Goal: Information Seeking & Learning: Learn about a topic

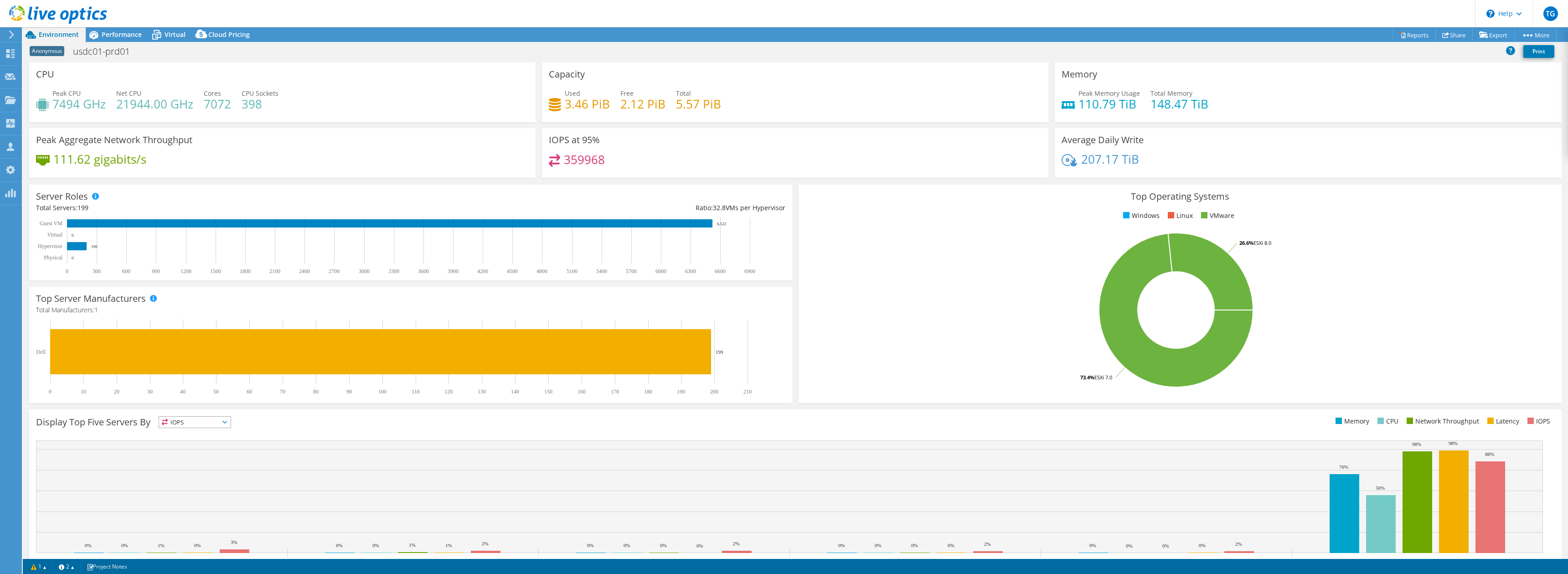
select select "USD"
click at [116, 32] on span "Performance" at bounding box center [121, 34] width 40 height 8
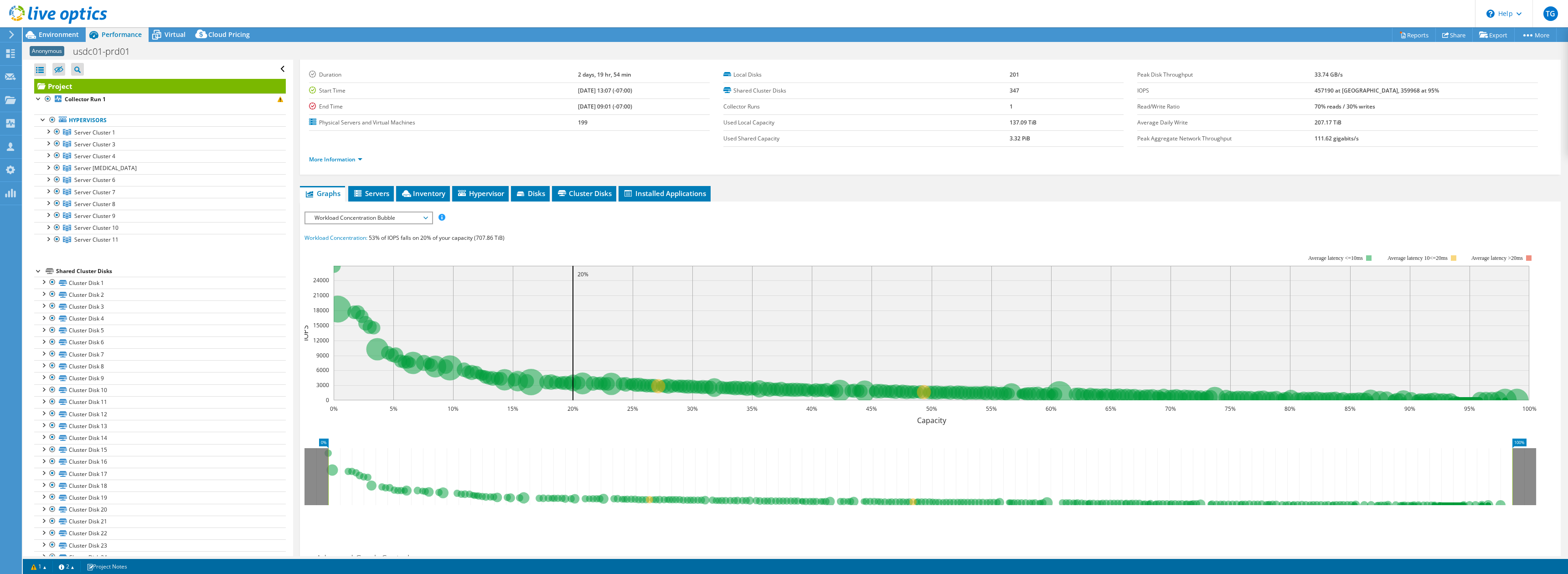
scroll to position [76, 0]
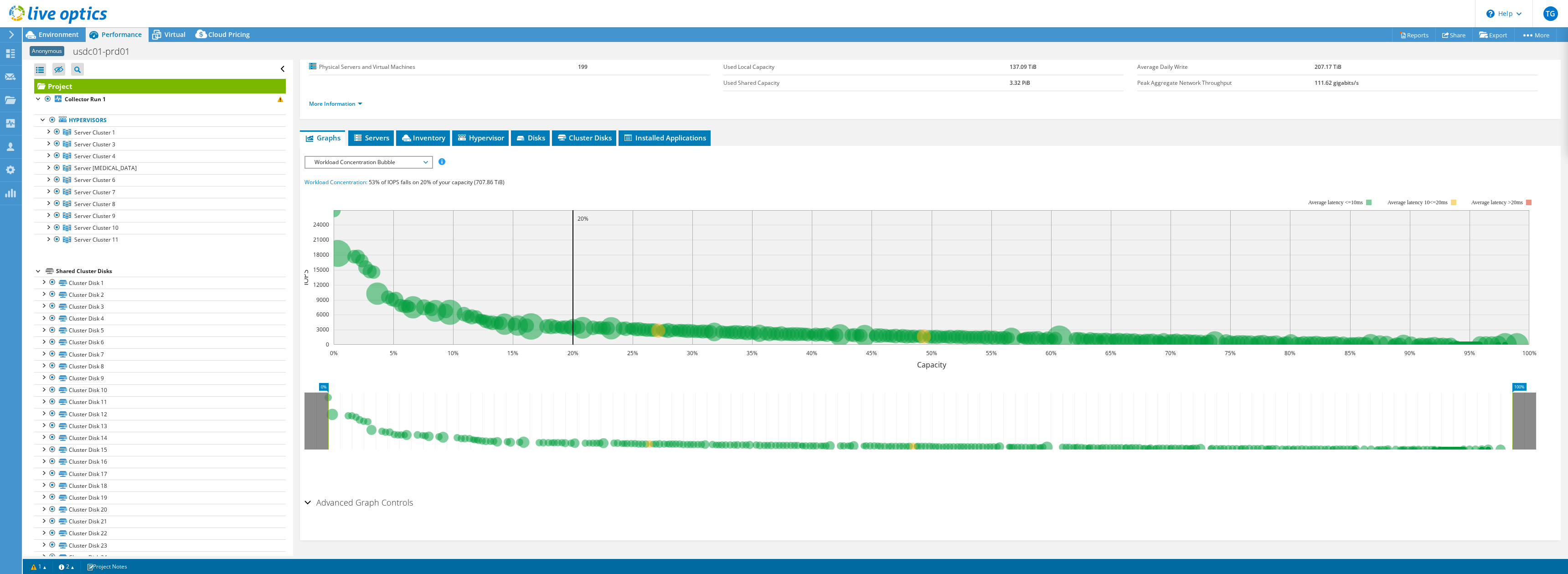
click at [596, 500] on div "Advanced Graph Controls" at bounding box center [931, 503] width 1252 height 20
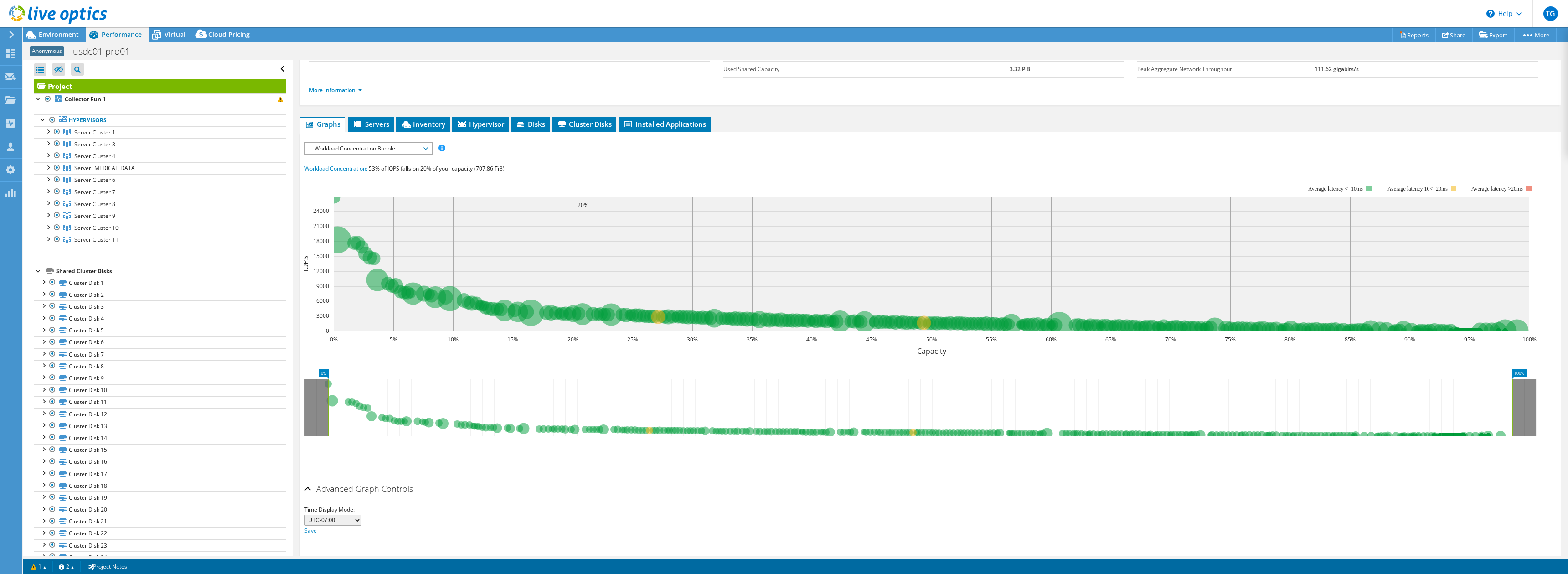
scroll to position [112, 0]
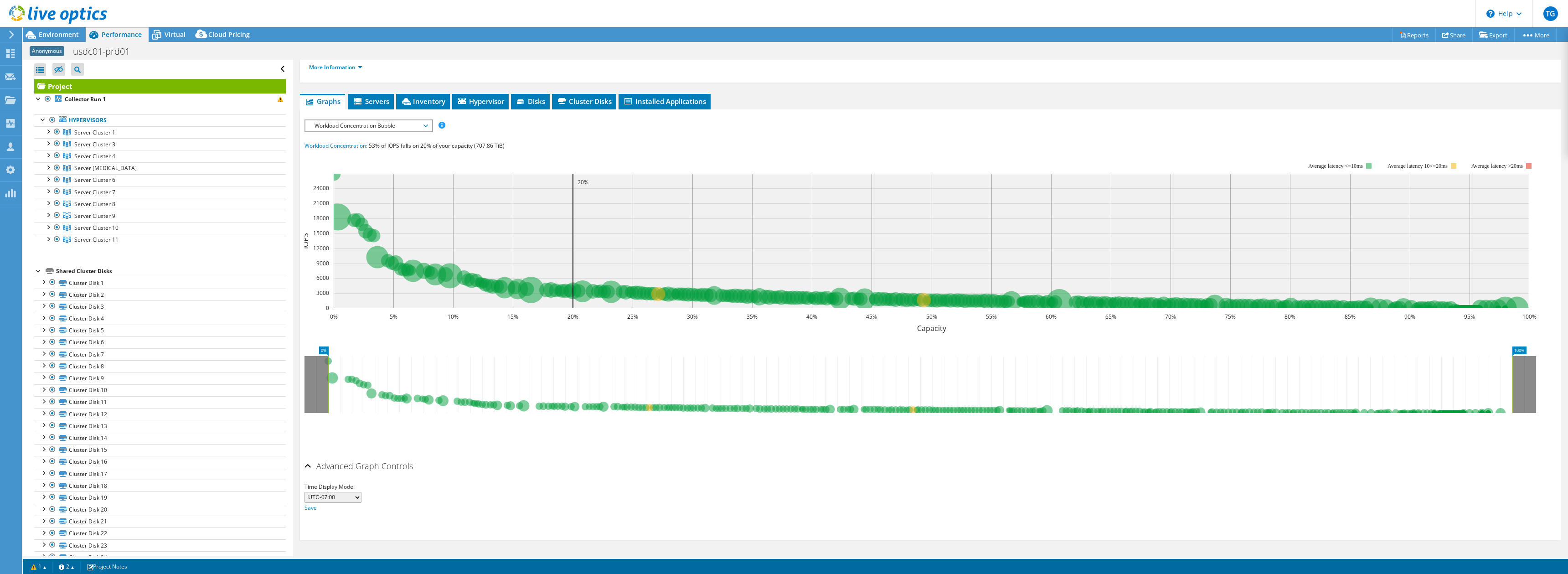
click at [520, 488] on div "Time Display Mode: UTC-12:00 UTC-11:00 UTC-10:00 UTC-09:30 UTC-09:00 UTC-08:00 …" at bounding box center [931, 497] width 1252 height 31
click at [341, 384] on icon at bounding box center [921, 385] width 1185 height 57
click at [349, 309] on rect at bounding box center [921, 243] width 1232 height 183
click at [565, 253] on rect at bounding box center [932, 241] width 1196 height 134
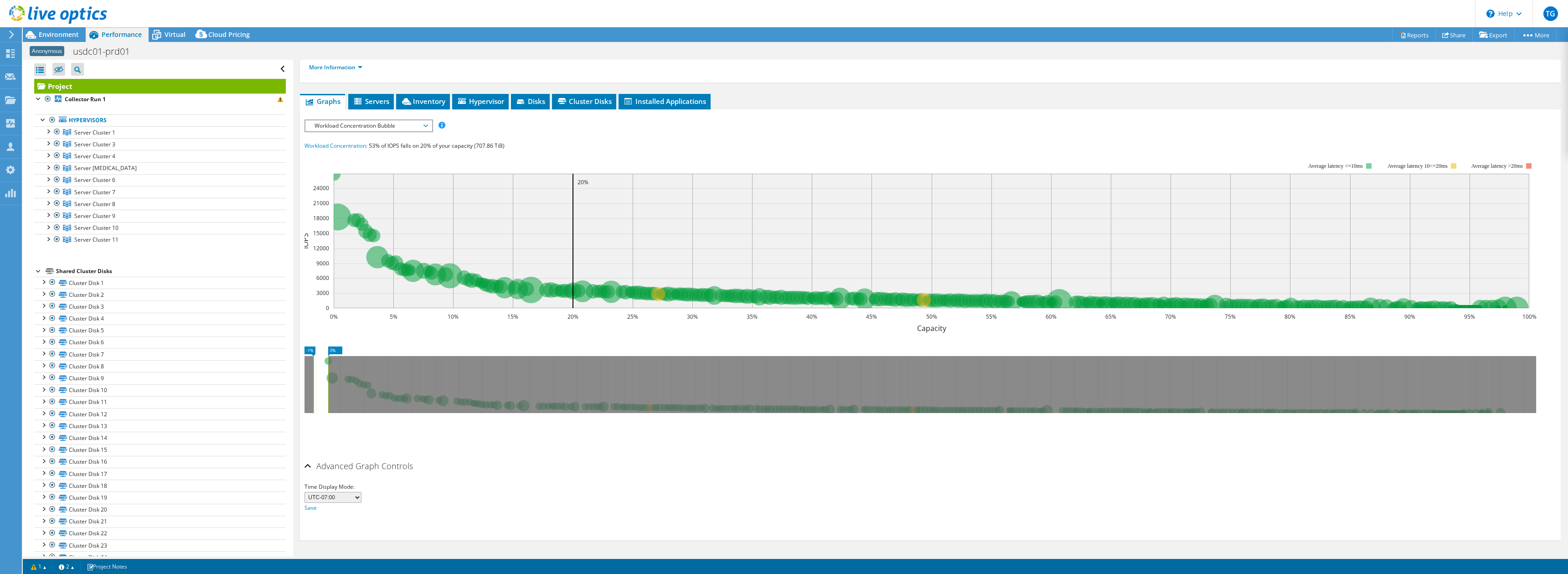
drag, startPoint x: 323, startPoint y: 384, endPoint x: 313, endPoint y: 383, distance: 10.0
click at [313, 383] on g at bounding box center [921, 385] width 1232 height 57
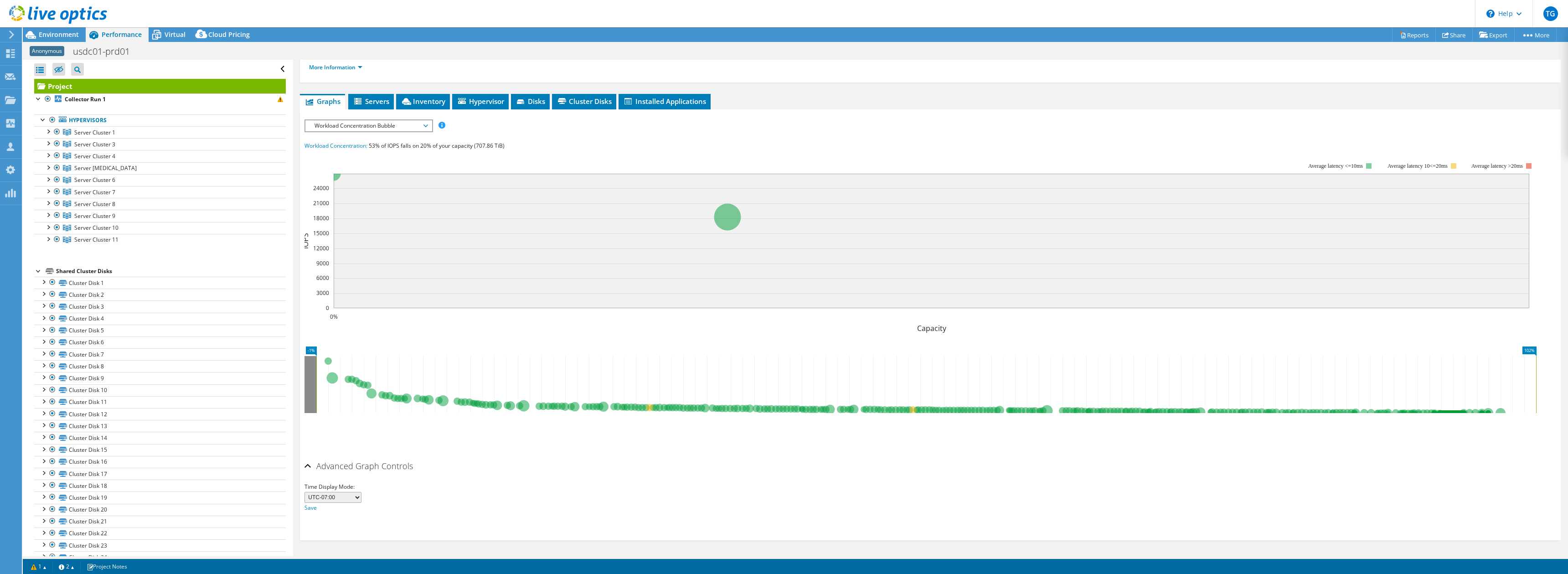
drag, startPoint x: 329, startPoint y: 388, endPoint x: 1513, endPoint y: 379, distance: 1184.0
click at [1547, 374] on div "-1% 102%" at bounding box center [931, 377] width 1252 height 73
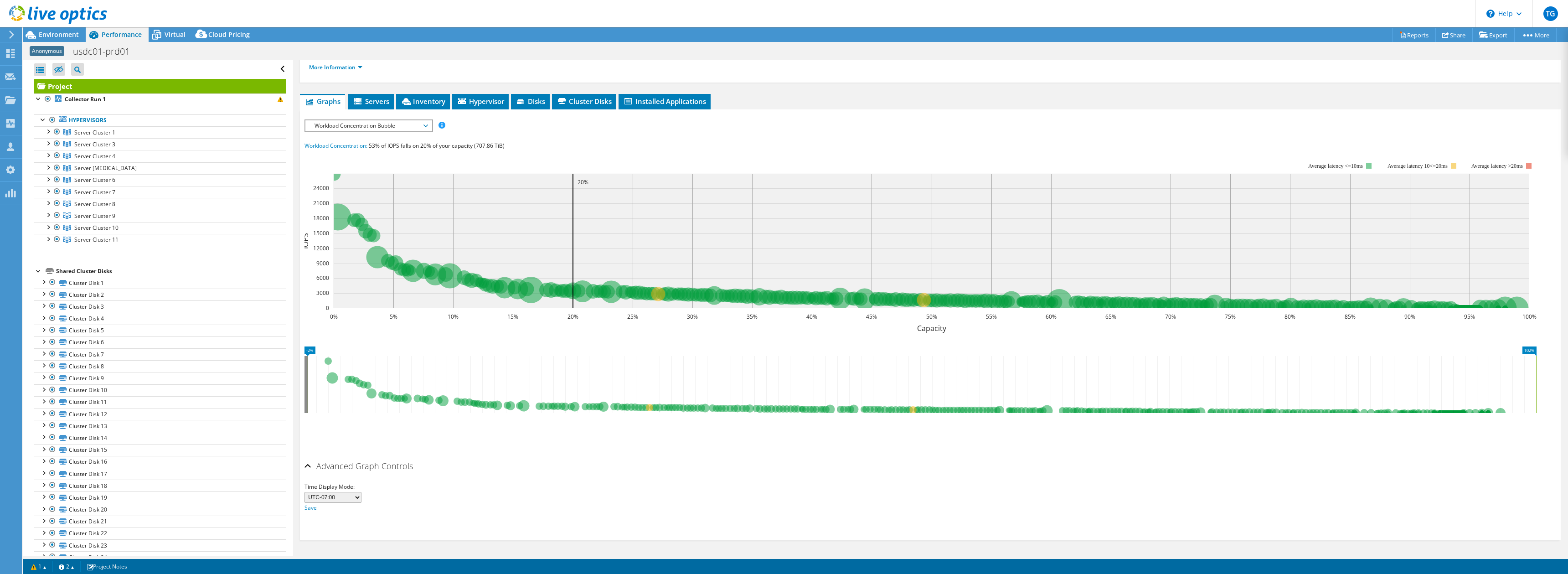
drag, startPoint x: 317, startPoint y: 374, endPoint x: 286, endPoint y: 373, distance: 31.0
click at [286, 373] on div "Open All Close All Hide Excluded Nodes Project Tree Filter" at bounding box center [795, 308] width 1546 height 497
drag, startPoint x: 437, startPoint y: 441, endPoint x: 446, endPoint y: 444, distance: 9.5
click at [437, 441] on ul "Save Zoom" at bounding box center [928, 432] width 1247 height 26
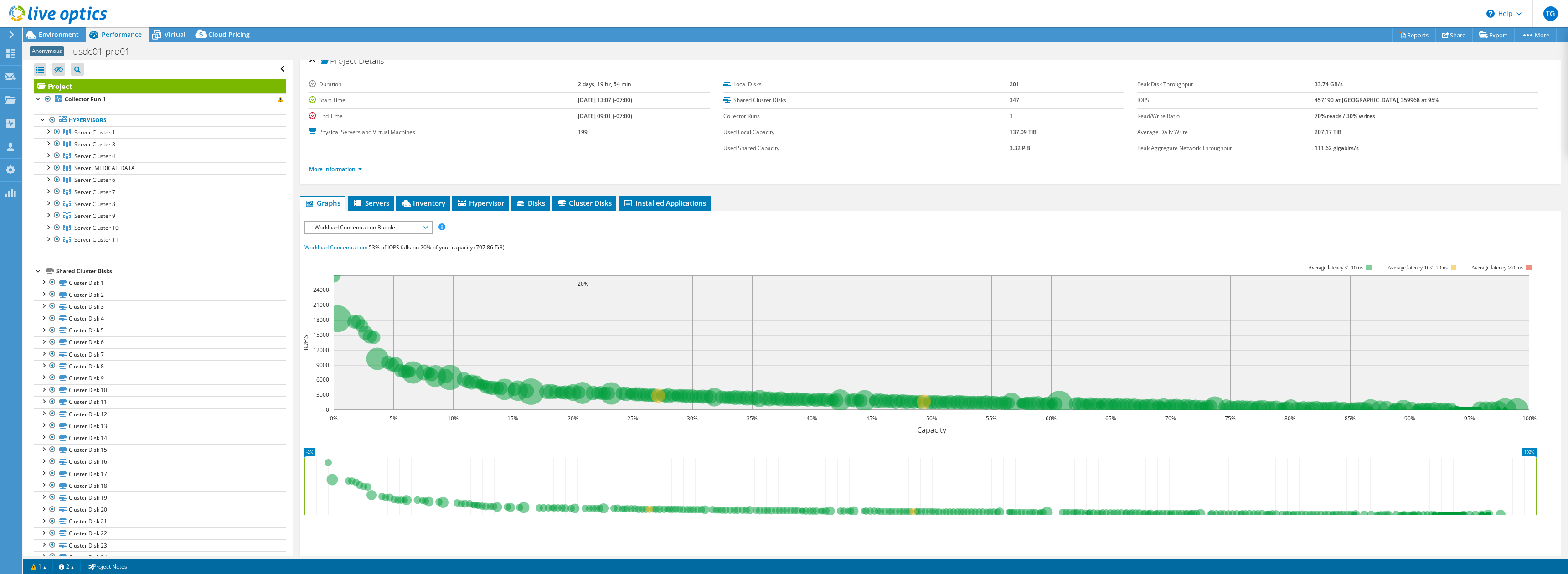
scroll to position [0, 0]
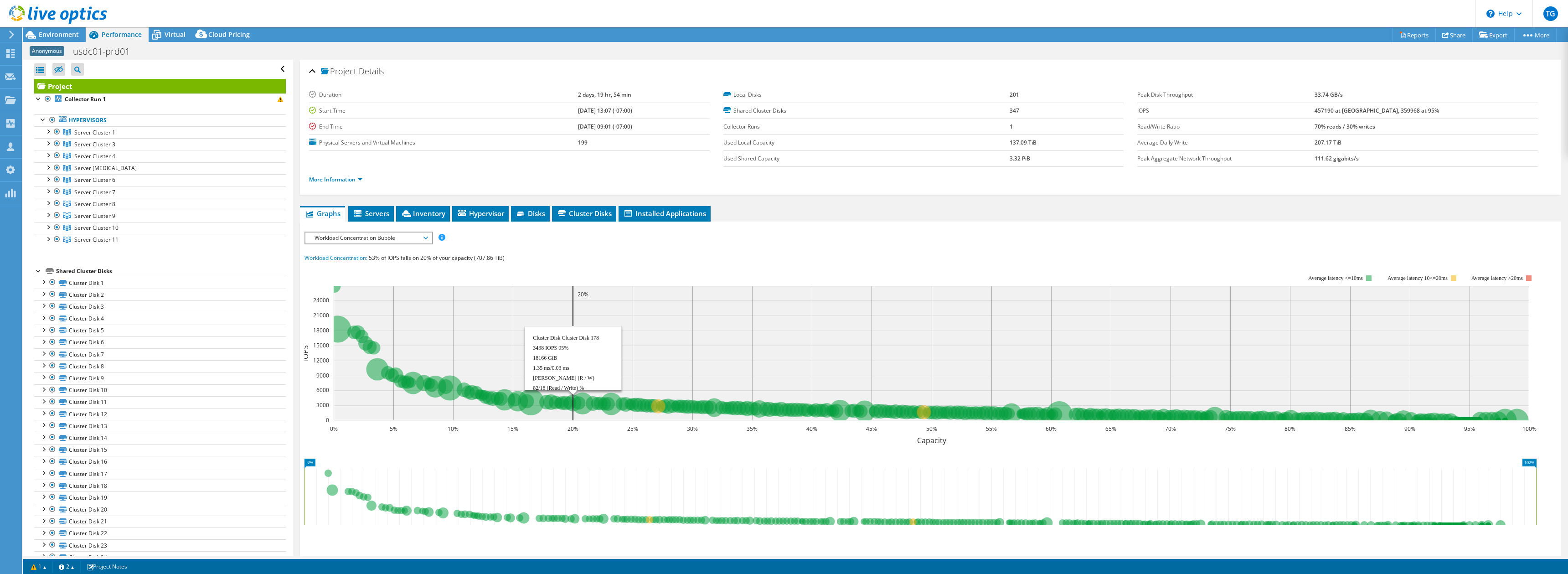
click at [579, 402] on circle at bounding box center [574, 403] width 17 height 17
click at [585, 398] on circle at bounding box center [582, 403] width 21 height 21
click at [616, 184] on div "More Information" at bounding box center [930, 179] width 1242 height 25
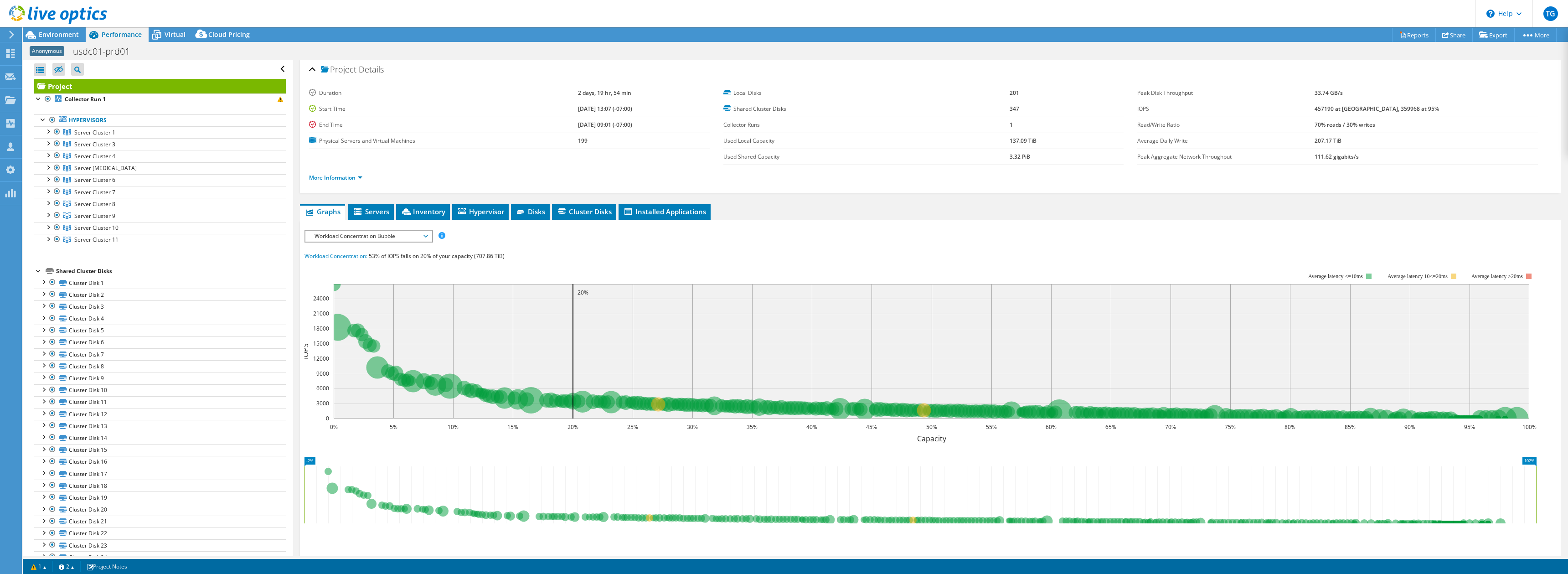
click at [371, 235] on span "Workload Concentration Bubble" at bounding box center [368, 236] width 118 height 11
click at [342, 273] on li "IO Size" at bounding box center [368, 270] width 126 height 11
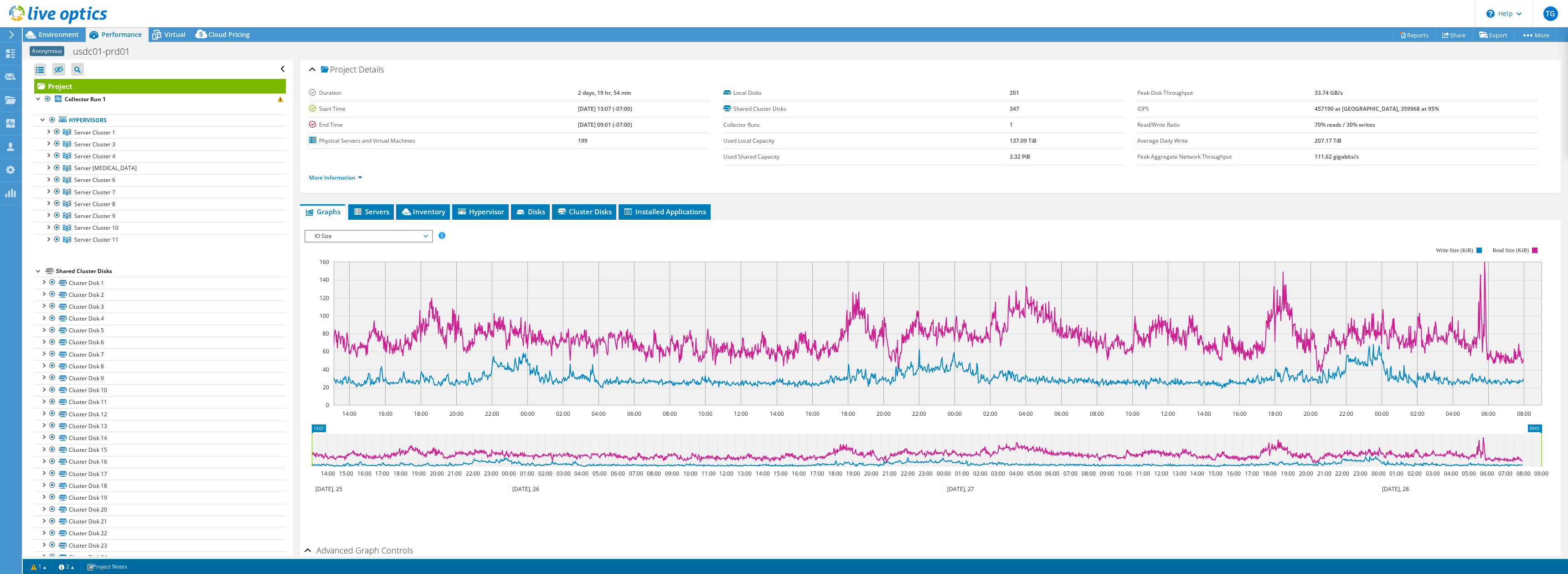
click at [369, 236] on span "IO Size" at bounding box center [368, 236] width 118 height 11
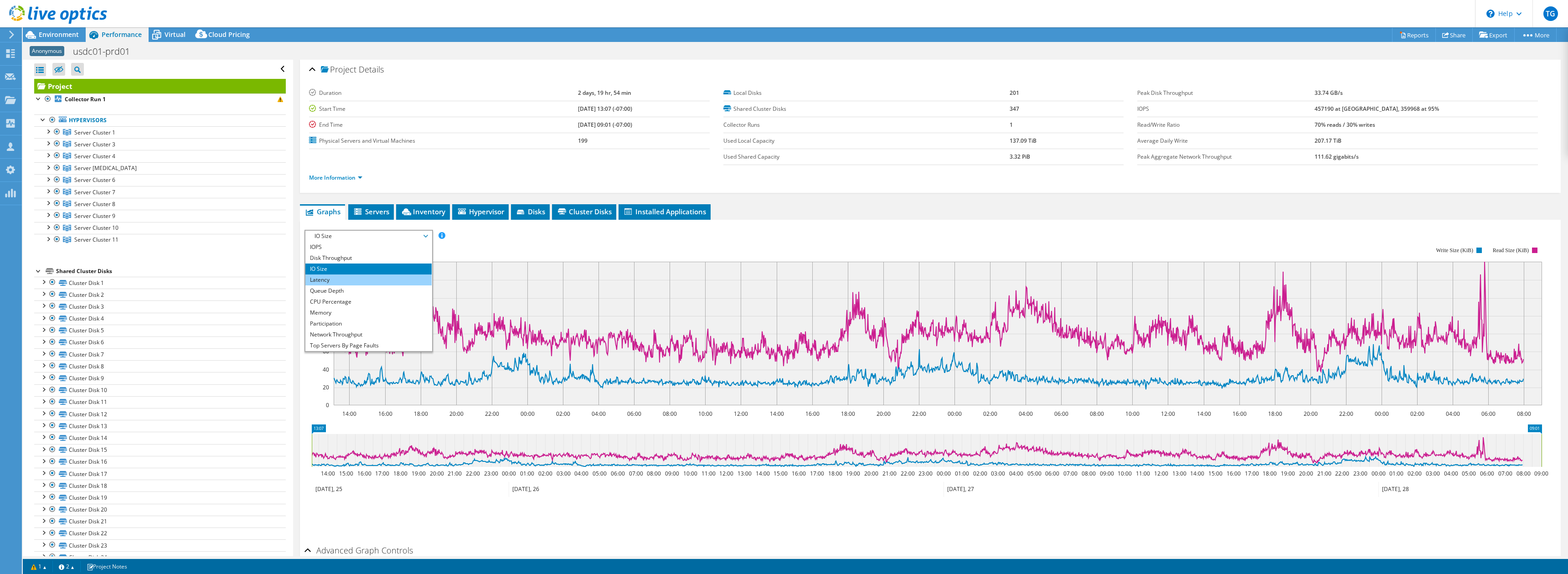
click at [335, 281] on li "Latency" at bounding box center [368, 280] width 126 height 11
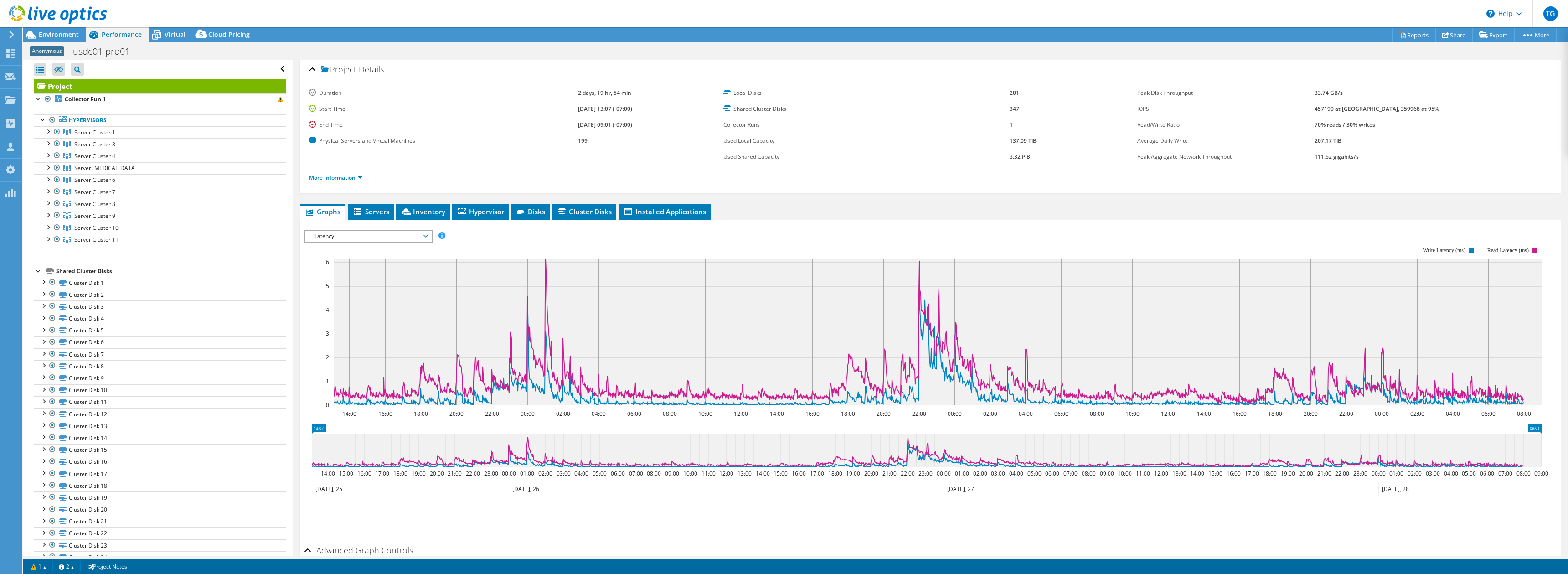
click at [368, 237] on span "Latency" at bounding box center [368, 236] width 118 height 11
click at [347, 265] on li "IO Size" at bounding box center [368, 270] width 126 height 11
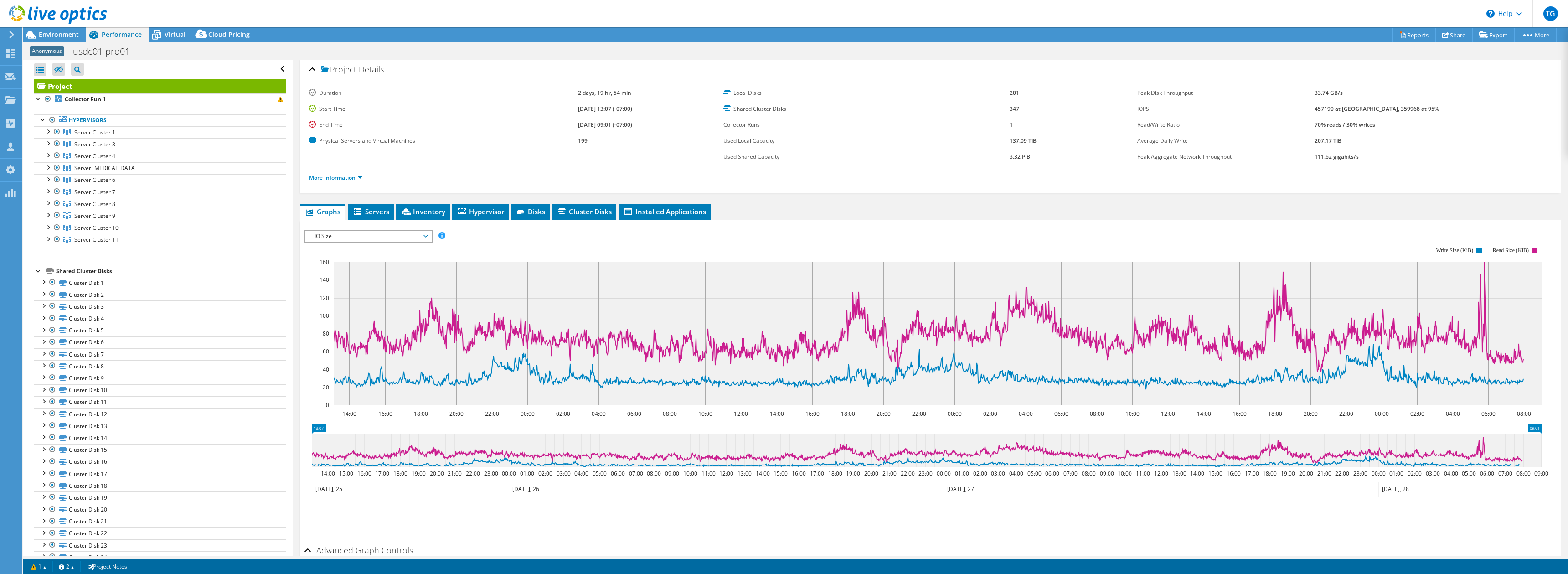
click at [400, 236] on span "IO Size" at bounding box center [368, 236] width 118 height 11
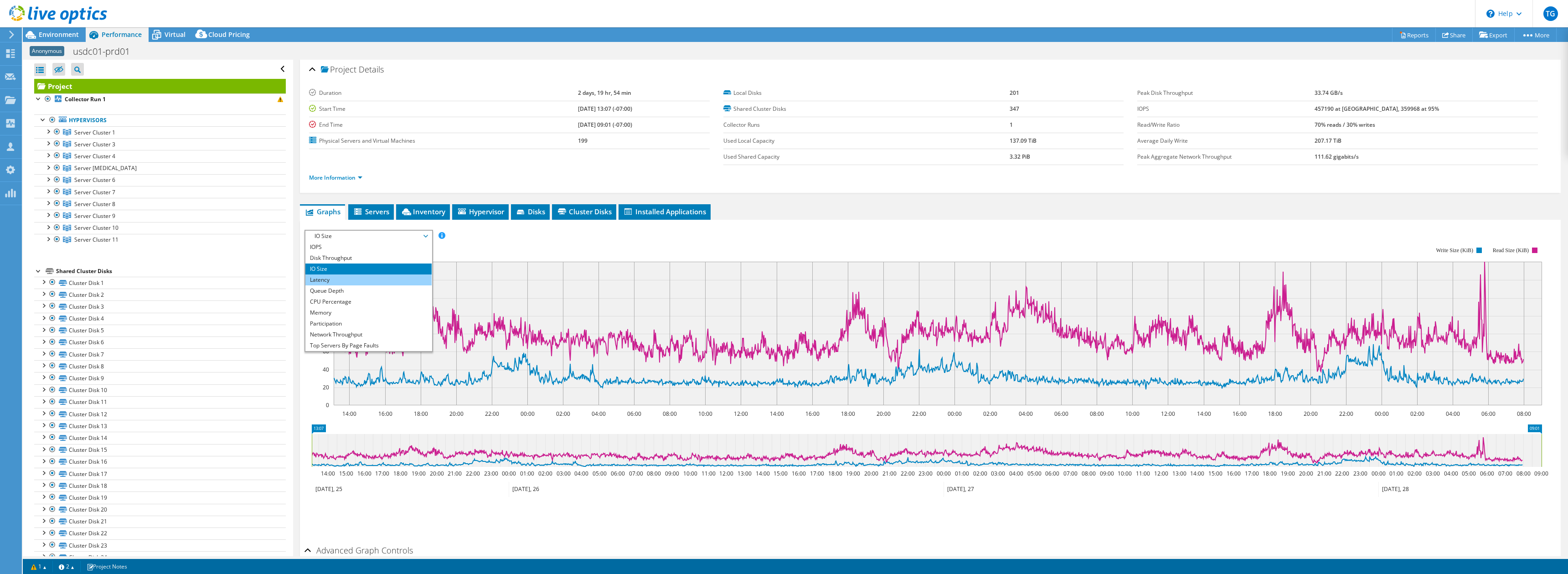
click at [372, 282] on li "Latency" at bounding box center [368, 280] width 126 height 11
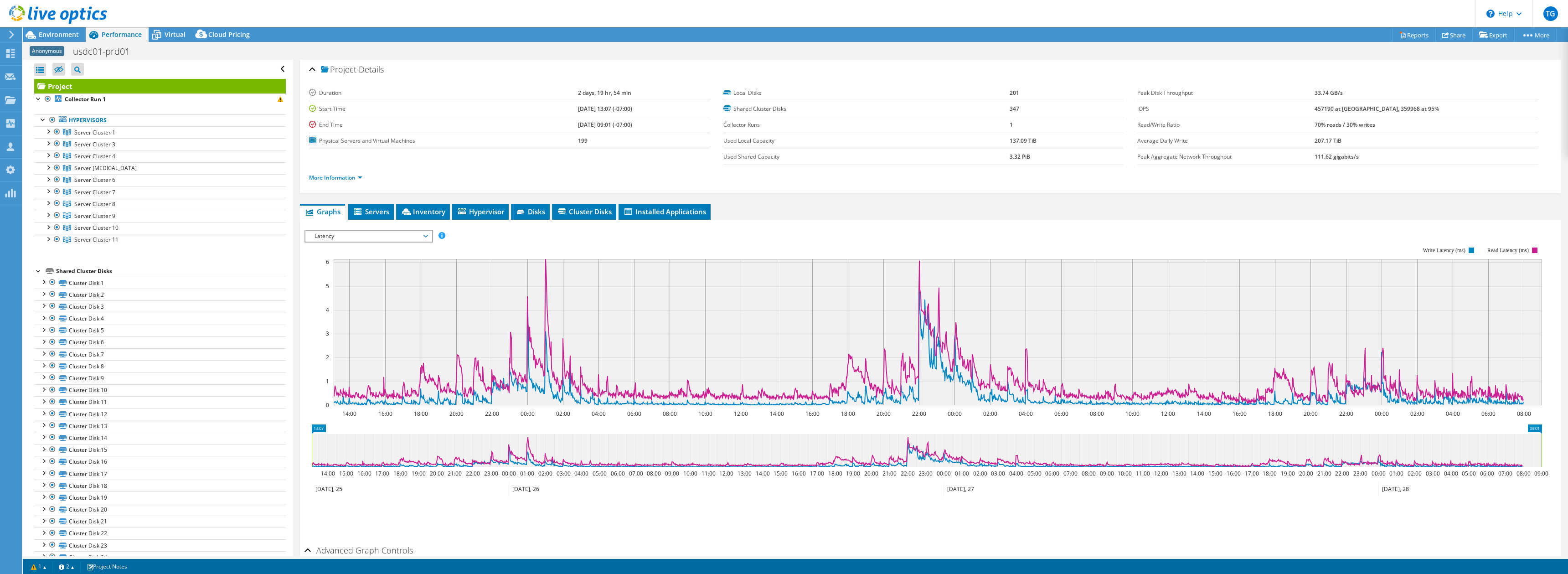
click at [404, 240] on span "Latency" at bounding box center [368, 236] width 118 height 11
click at [361, 299] on li "CPU Percentage" at bounding box center [368, 302] width 126 height 11
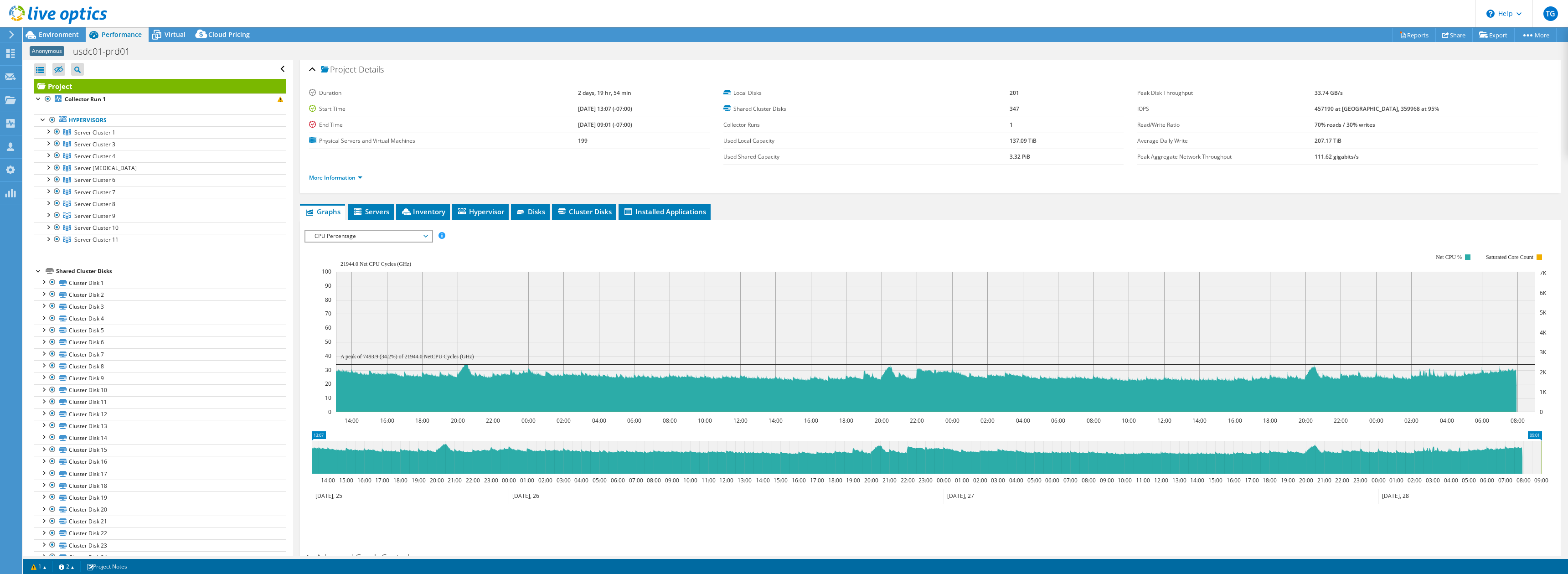
click at [409, 240] on span "CPU Percentage" at bounding box center [368, 236] width 118 height 11
click at [365, 311] on li "Memory" at bounding box center [368, 313] width 126 height 11
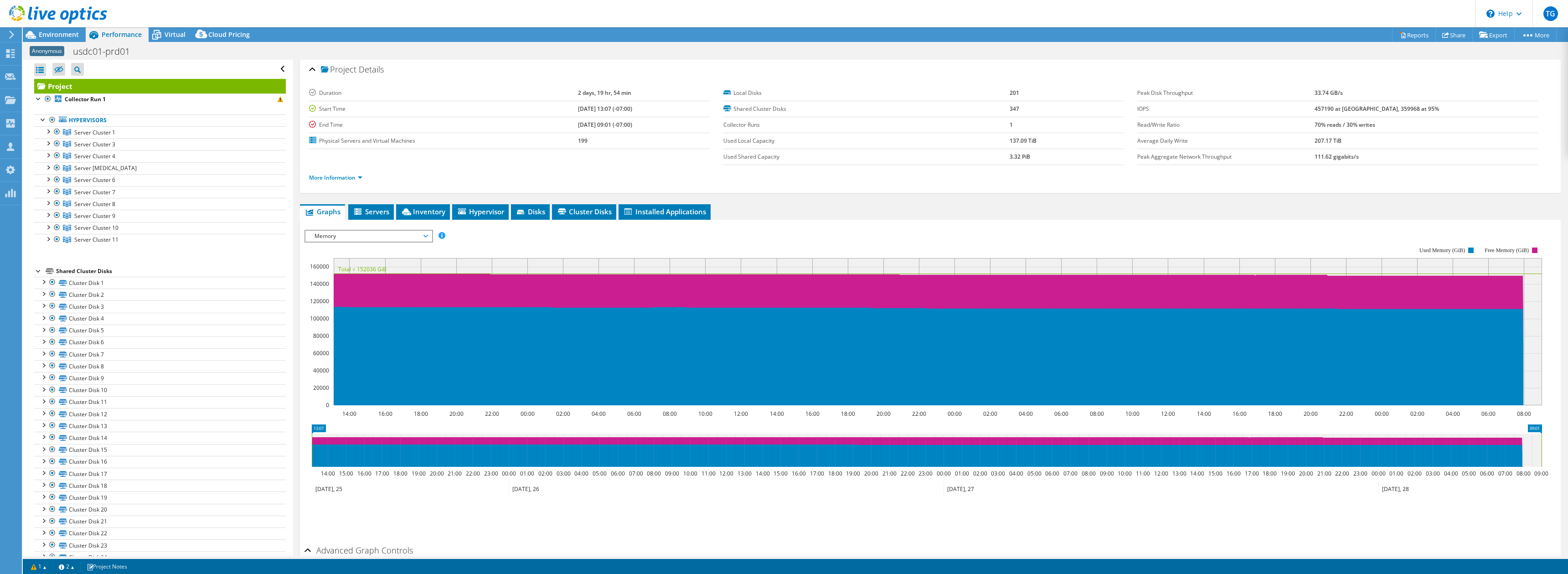
click at [406, 235] on span "Memory" at bounding box center [368, 236] width 118 height 11
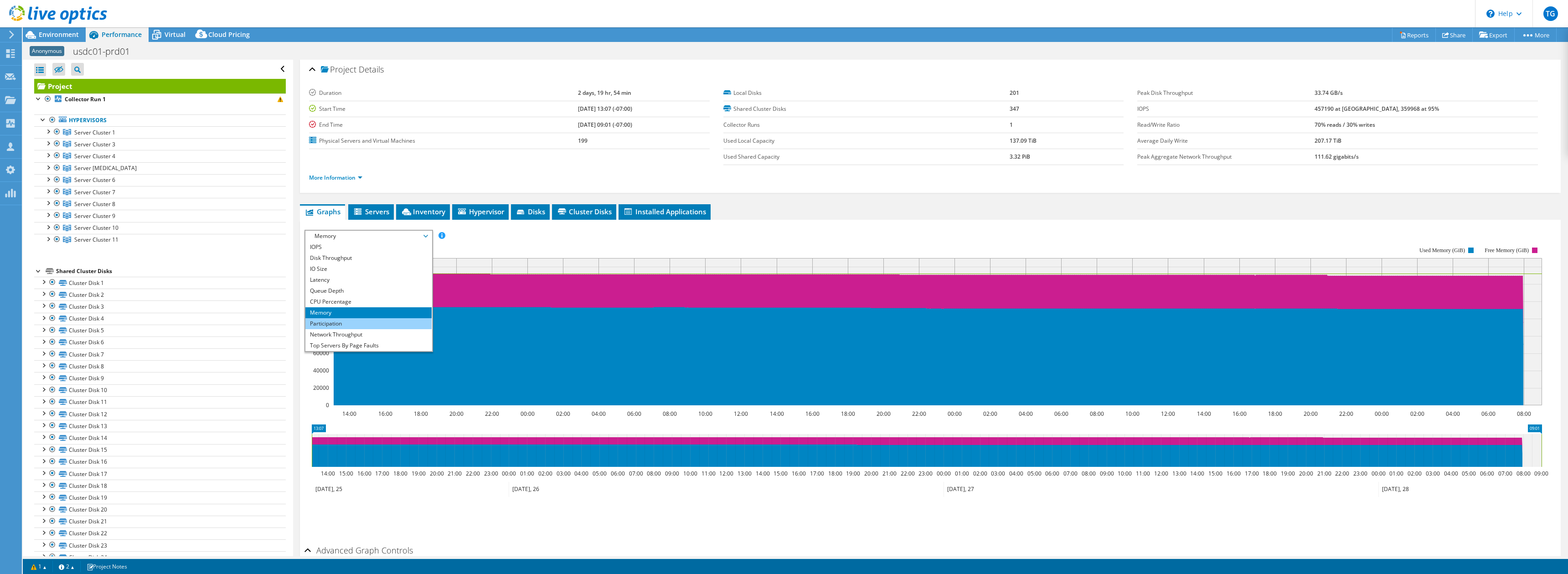
click at [383, 324] on li "Participation" at bounding box center [368, 324] width 126 height 11
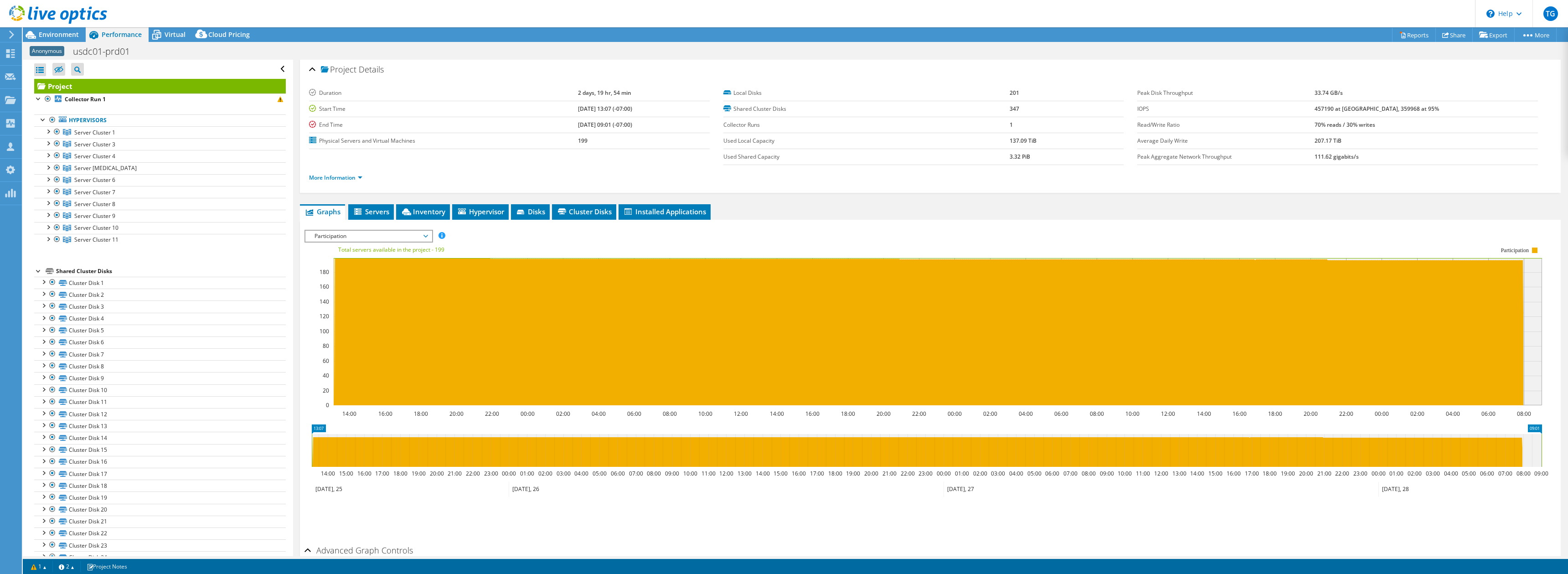
click at [419, 238] on span "Participation" at bounding box center [368, 236] width 118 height 11
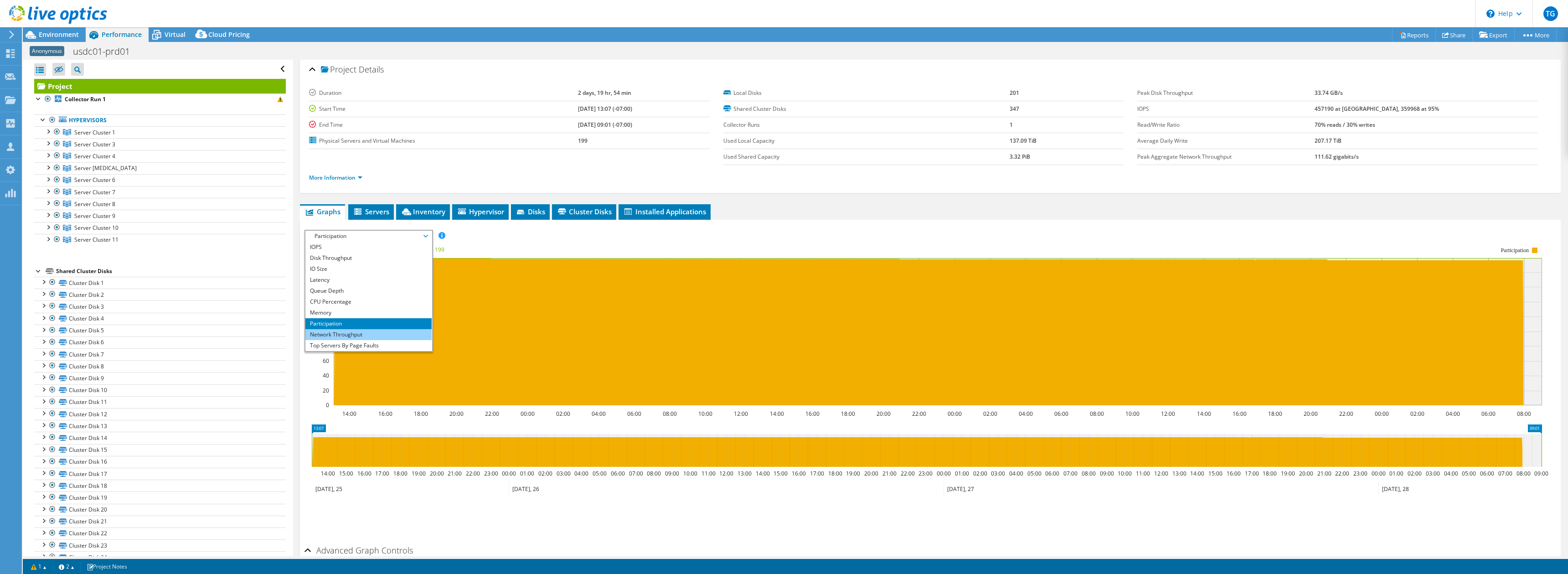
click at [379, 336] on li "Network Throughput" at bounding box center [368, 335] width 126 height 11
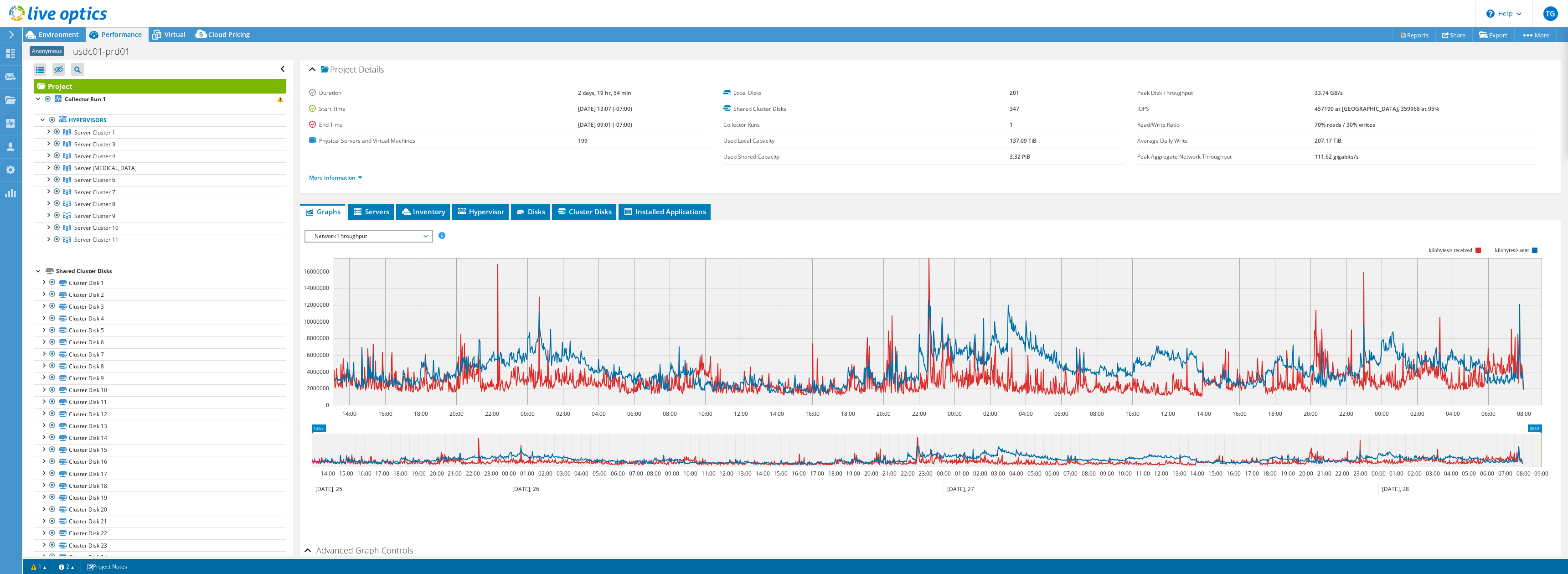
click at [391, 243] on div "IOPS Disk Throughput IO Size Latency Queue Depth CPU Percentage Memory Page Fau…" at bounding box center [931, 385] width 1252 height 312
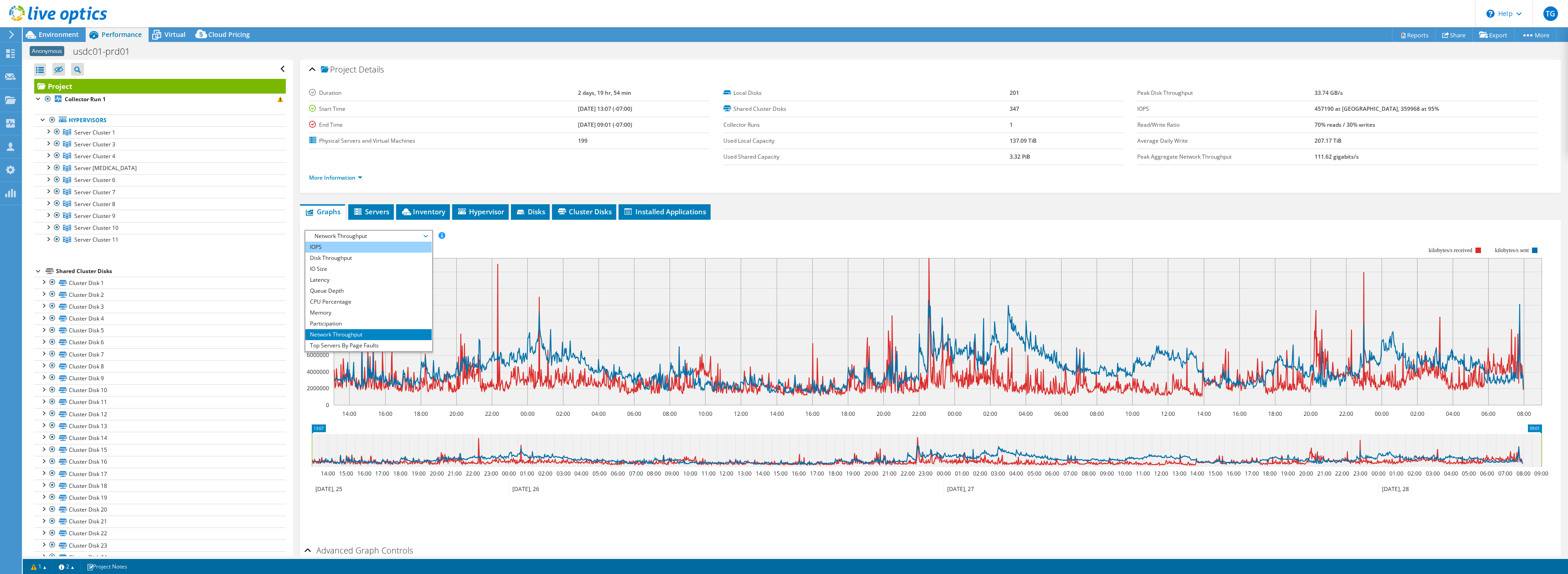
scroll to position [0, 0]
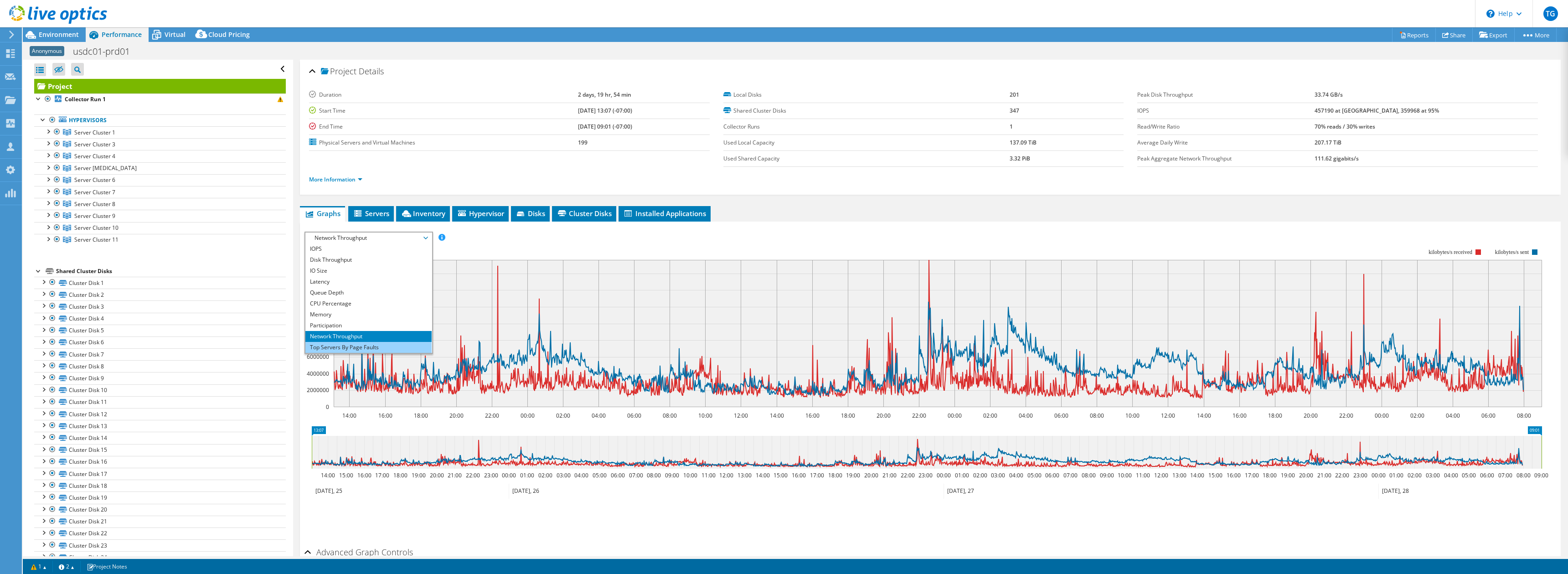
click at [351, 348] on li "Top Servers By Page Faults" at bounding box center [368, 348] width 126 height 11
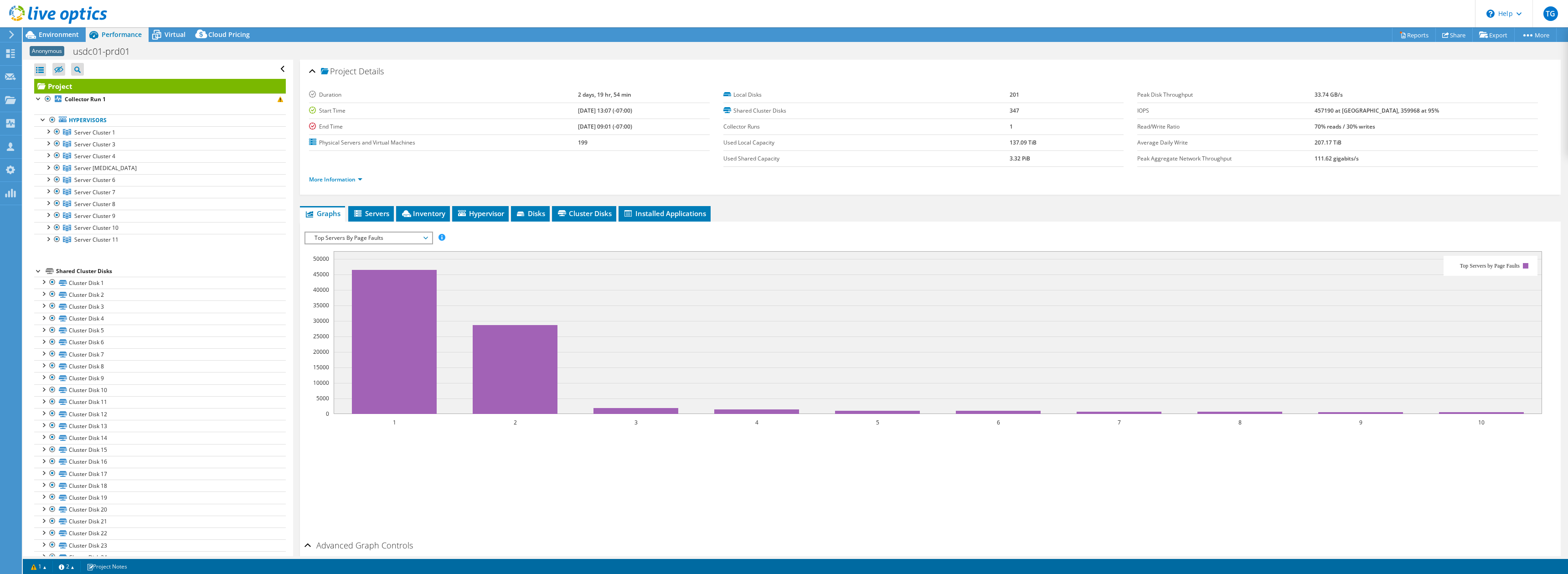
click at [417, 238] on span "Top Servers By Page Faults" at bounding box center [368, 238] width 118 height 11
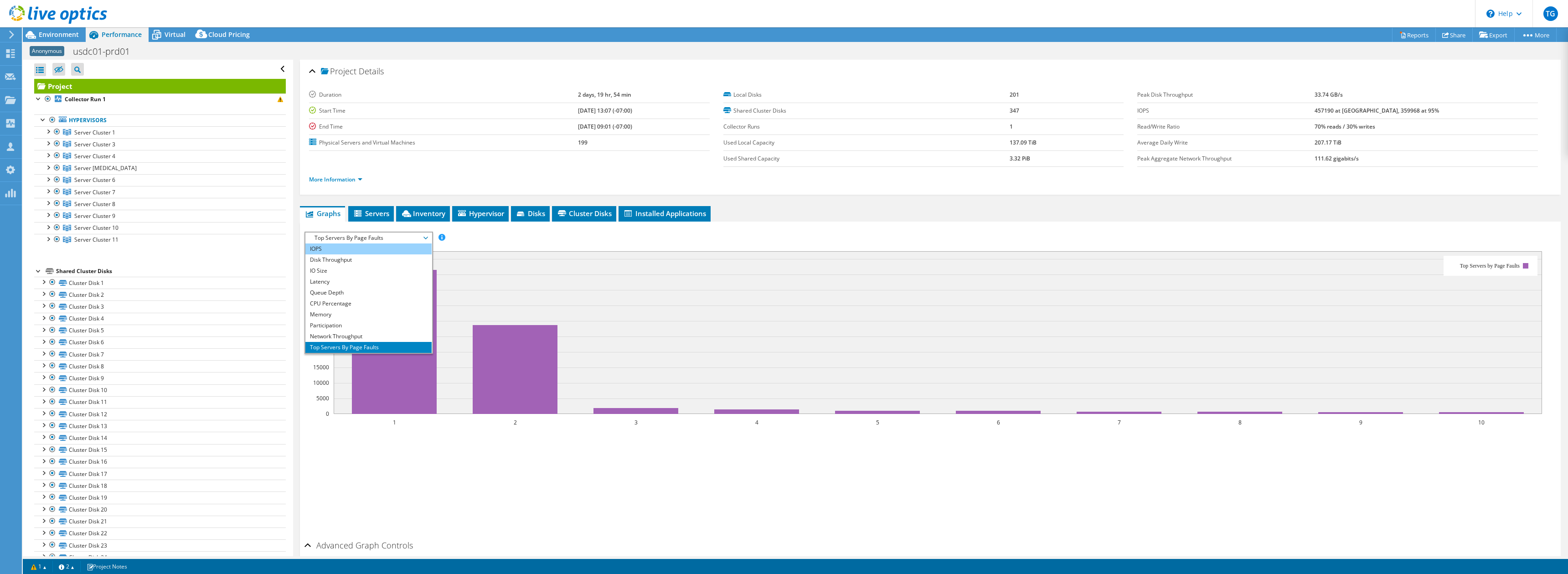
click at [382, 245] on li "IOPS" at bounding box center [368, 249] width 126 height 11
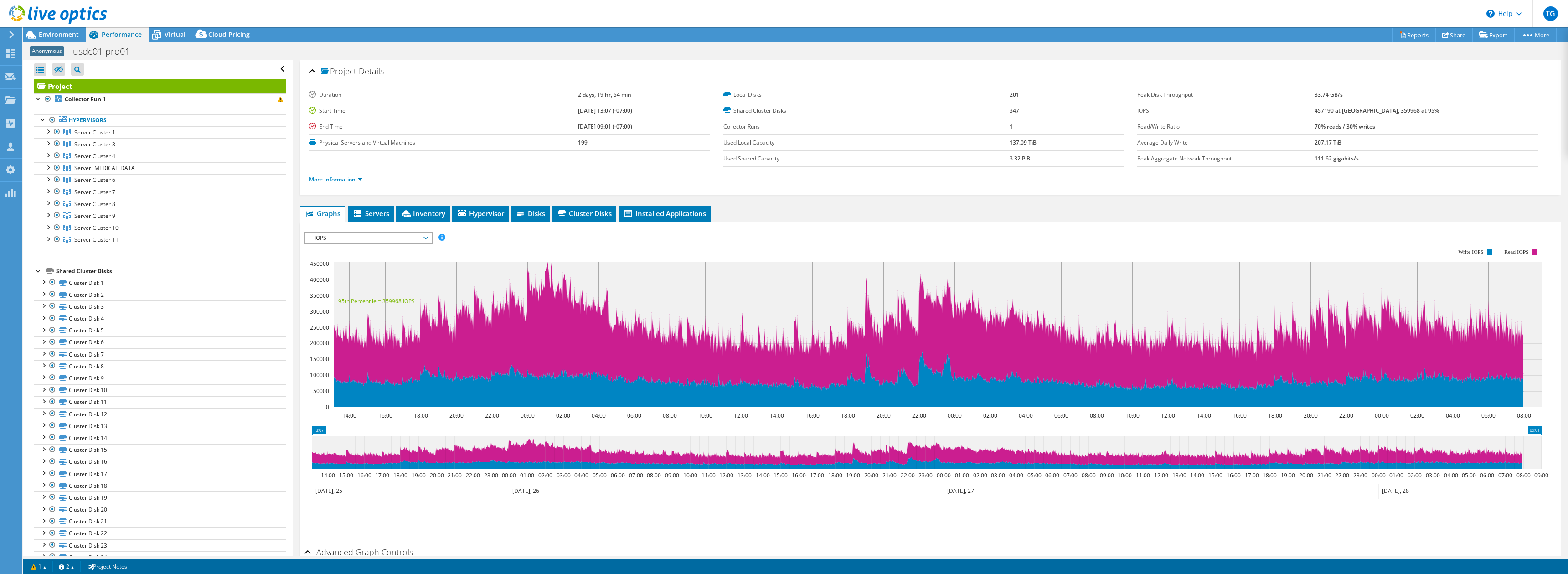
click at [465, 244] on rect at bounding box center [923, 329] width 1238 height 183
